Goal: Find specific page/section: Find specific page/section

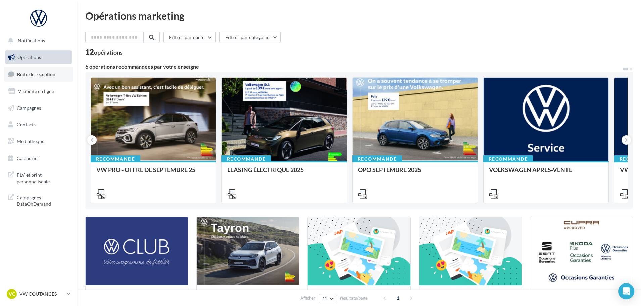
click at [48, 70] on link "Boîte de réception" at bounding box center [38, 74] width 69 height 14
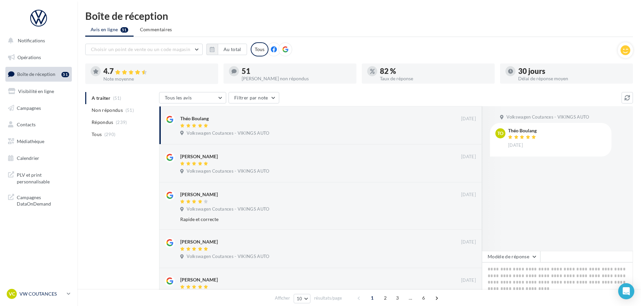
click at [59, 293] on p "VW COUTANCES" at bounding box center [41, 293] width 45 height 7
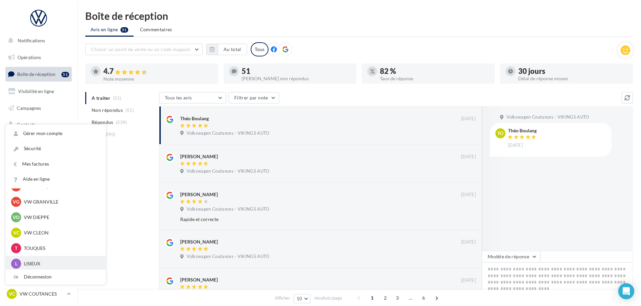
scroll to position [183, 0]
click at [47, 233] on p "VW CLEON" at bounding box center [61, 233] width 74 height 7
